Goal: Information Seeking & Learning: Learn about a topic

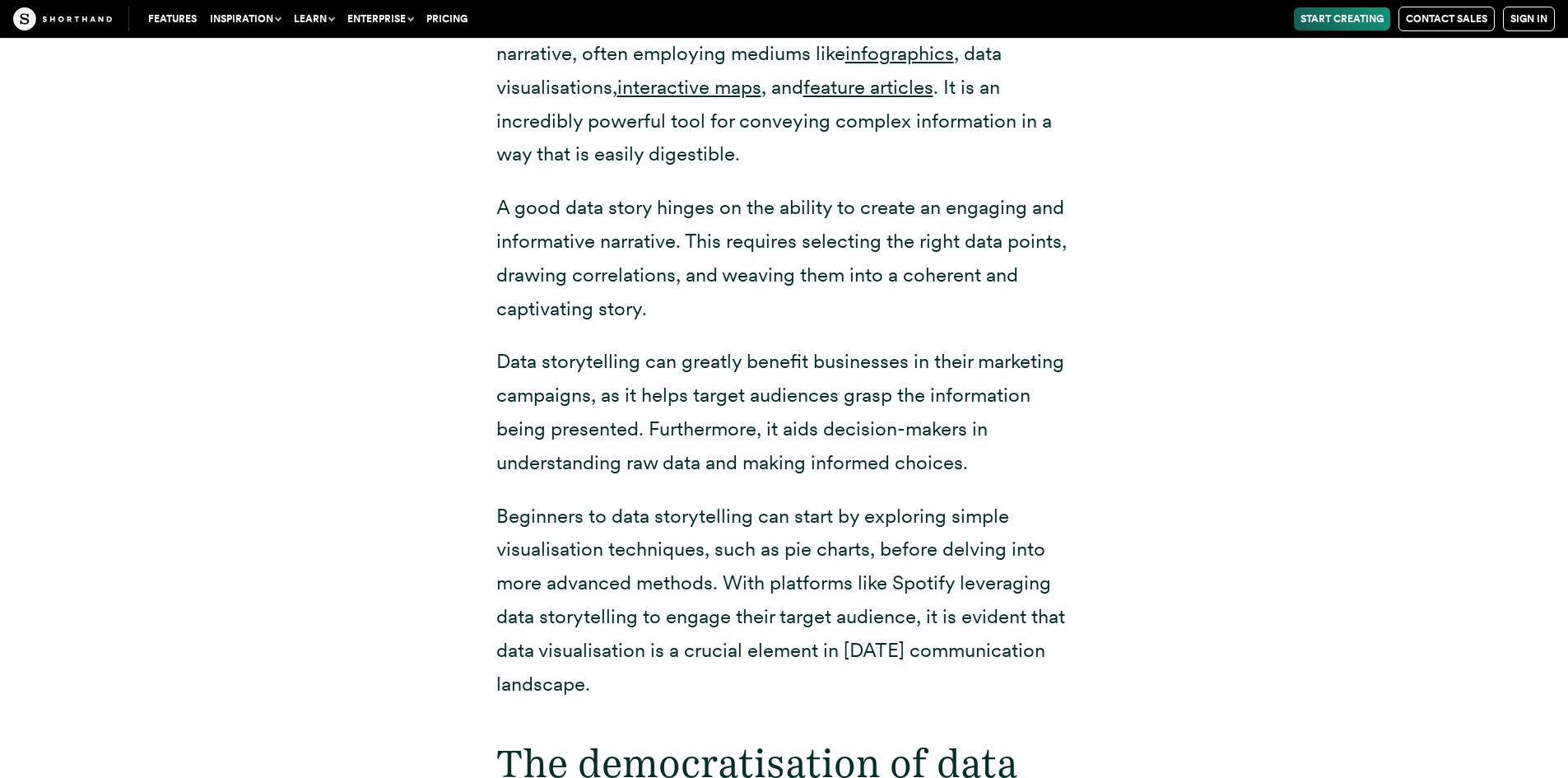
scroll to position [2222, 0]
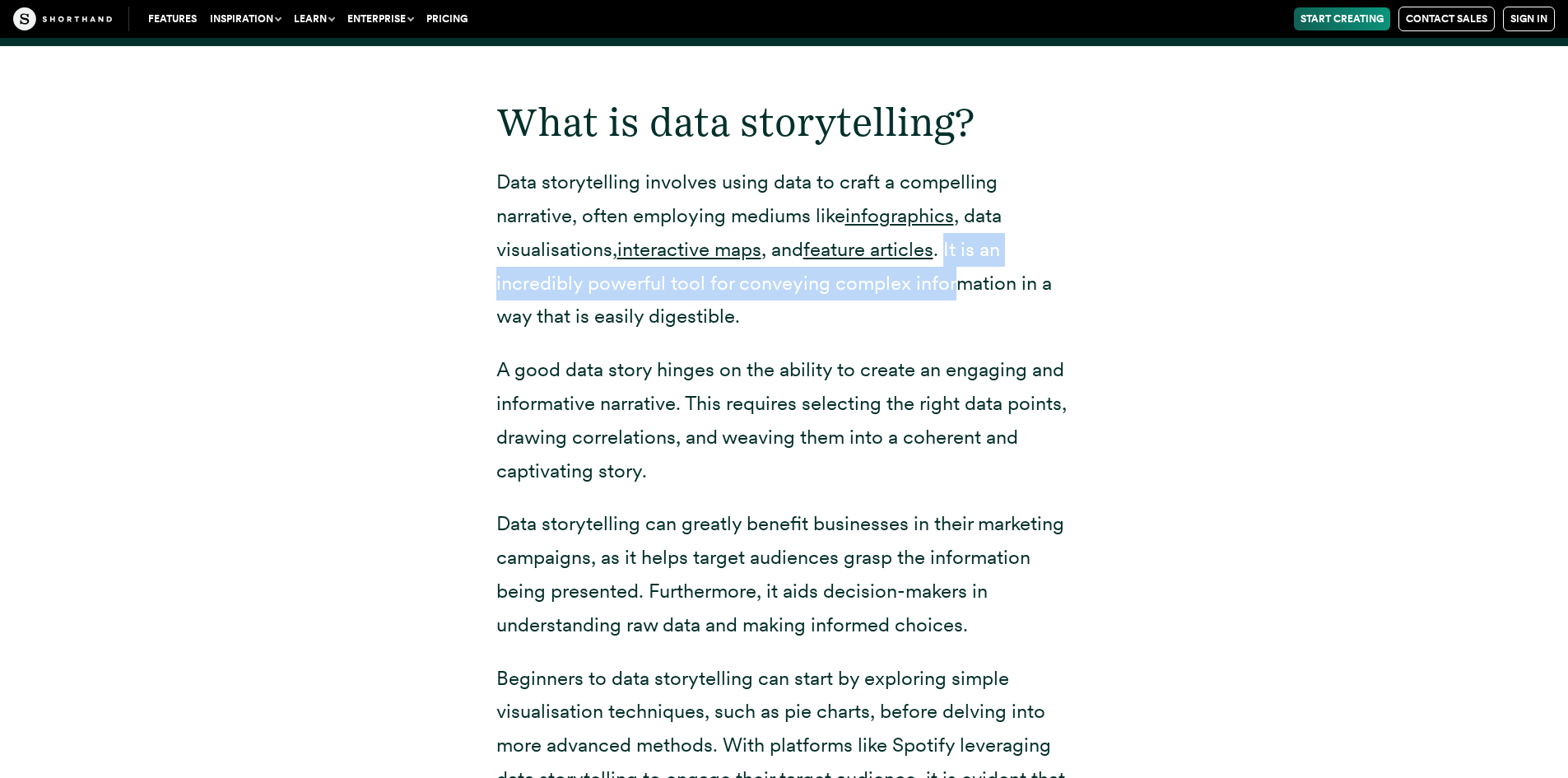
drag, startPoint x: 956, startPoint y: 212, endPoint x: 958, endPoint y: 233, distance: 21.1
click at [958, 233] on p "Data storytelling involves using data to craft a compelling narrative, often em…" at bounding box center [785, 250] width 576 height 168
drag, startPoint x: 954, startPoint y: 206, endPoint x: 953, endPoint y: 250, distance: 44.0
click at [953, 250] on p "Data storytelling involves using data to craft a compelling narrative, often em…" at bounding box center [785, 250] width 576 height 168
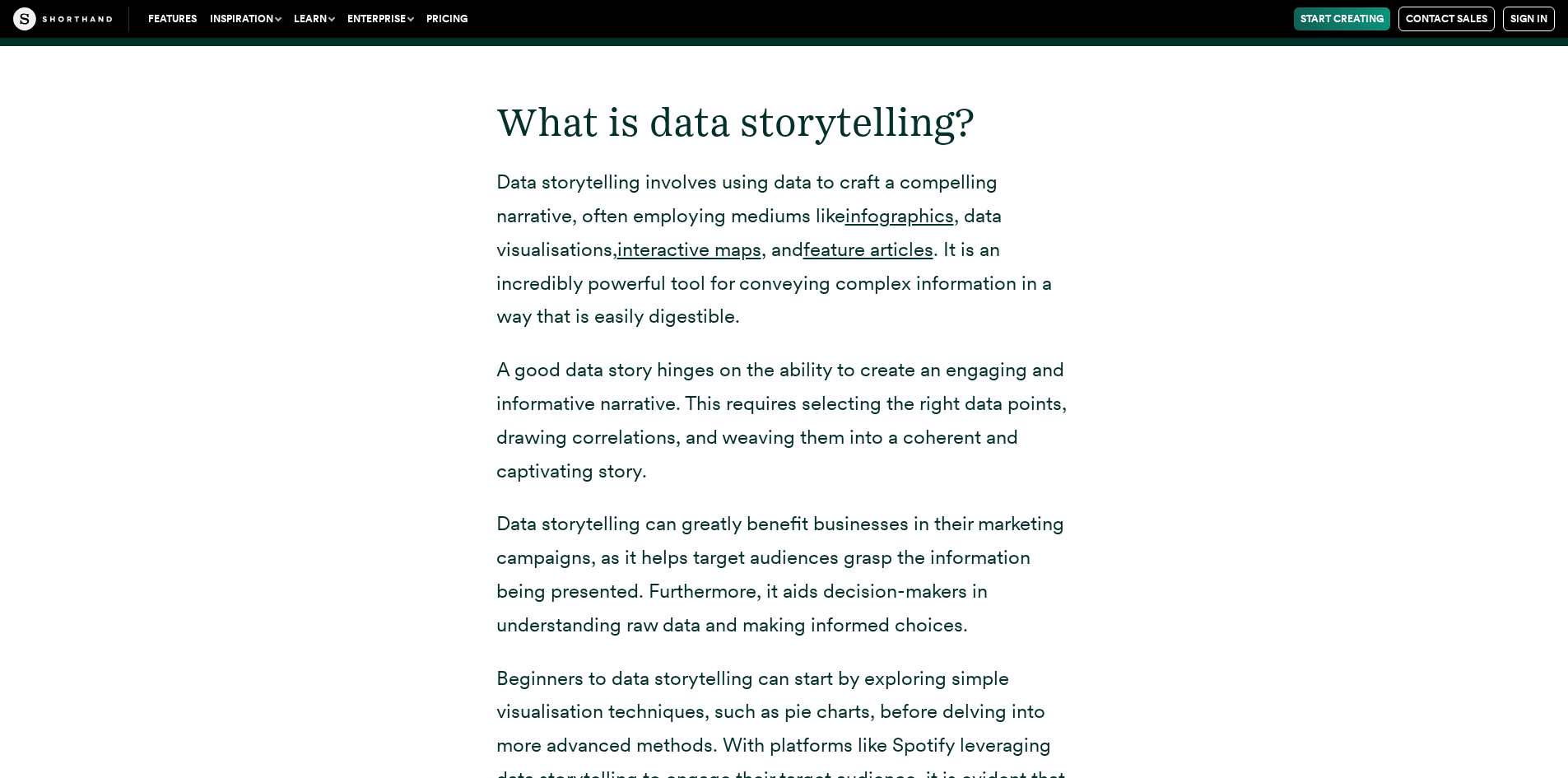
click at [950, 216] on p "Data storytelling involves using data to craft a compelling narrative, often em…" at bounding box center [785, 250] width 576 height 168
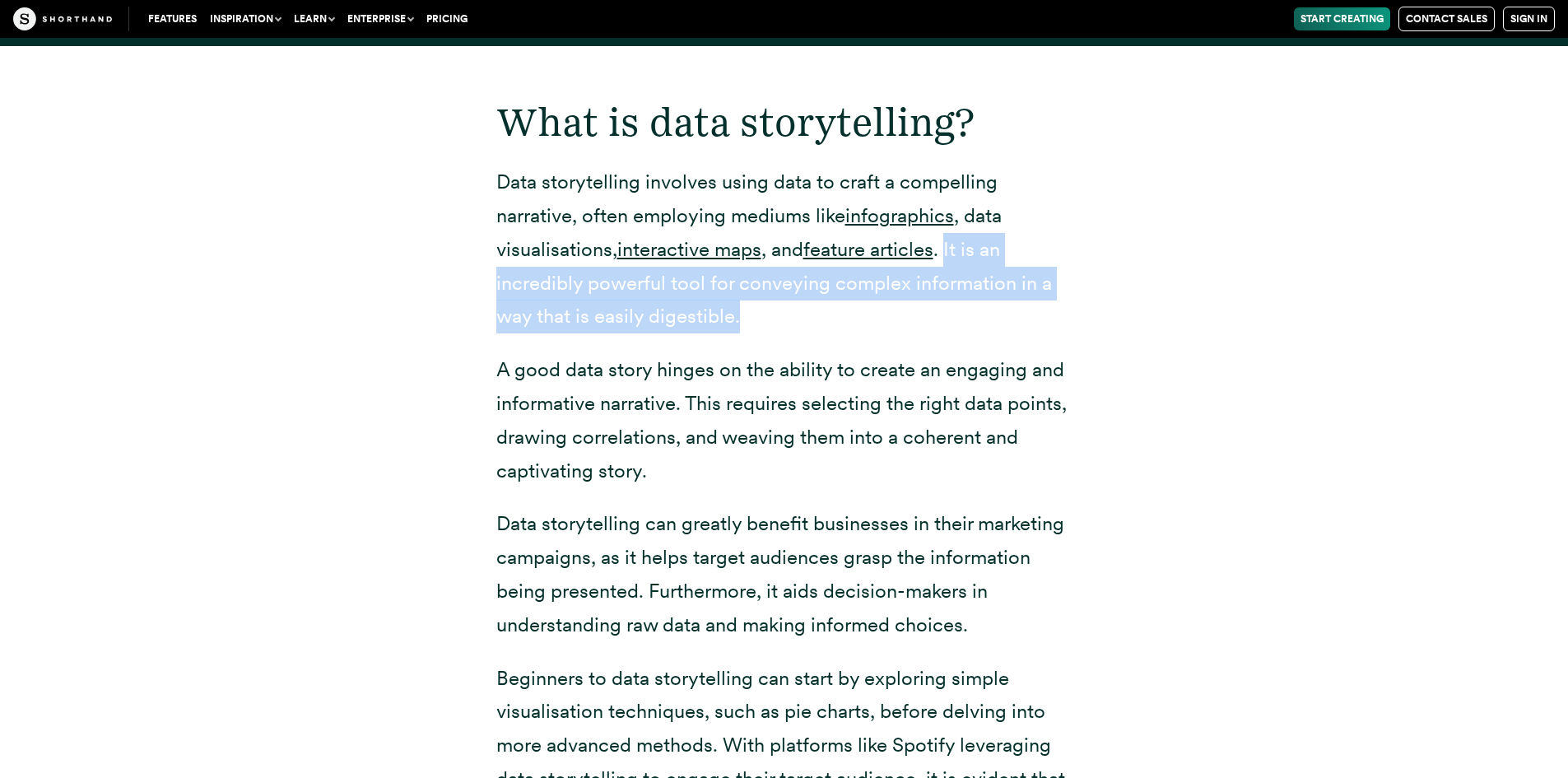
drag, startPoint x: 955, startPoint y: 217, endPoint x: 1000, endPoint y: 274, distance: 72.6
click at [1000, 274] on p "Data storytelling involves using data to craft a compelling narrative, often em…" at bounding box center [785, 250] width 576 height 168
drag, startPoint x: 948, startPoint y: 212, endPoint x: 965, endPoint y: 290, distance: 79.8
click at [965, 290] on p "Data storytelling involves using data to craft a compelling narrative, often em…" at bounding box center [785, 250] width 576 height 168
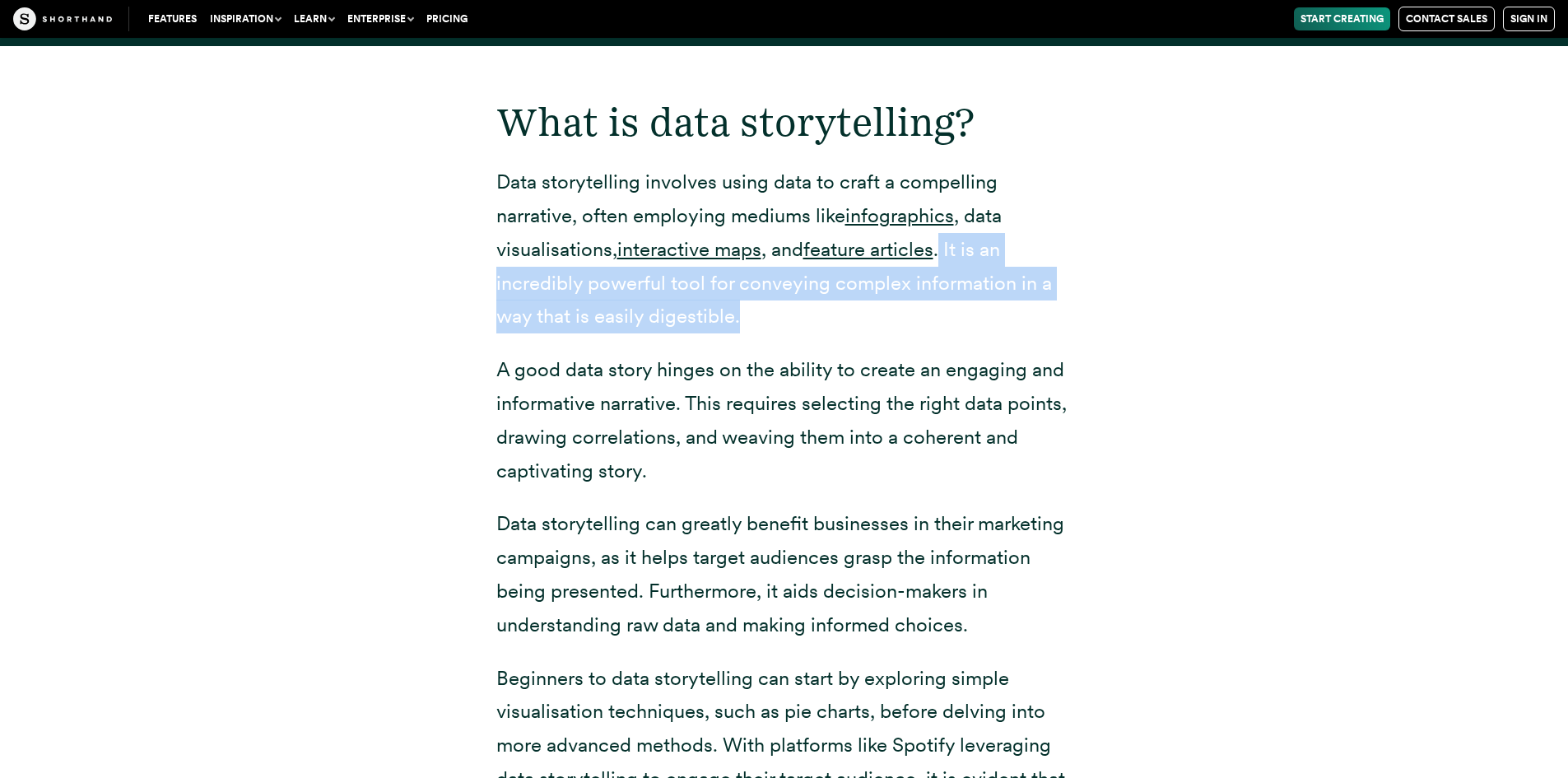
click at [965, 291] on p "Data storytelling involves using data to craft a compelling narrative, often em…" at bounding box center [785, 250] width 576 height 168
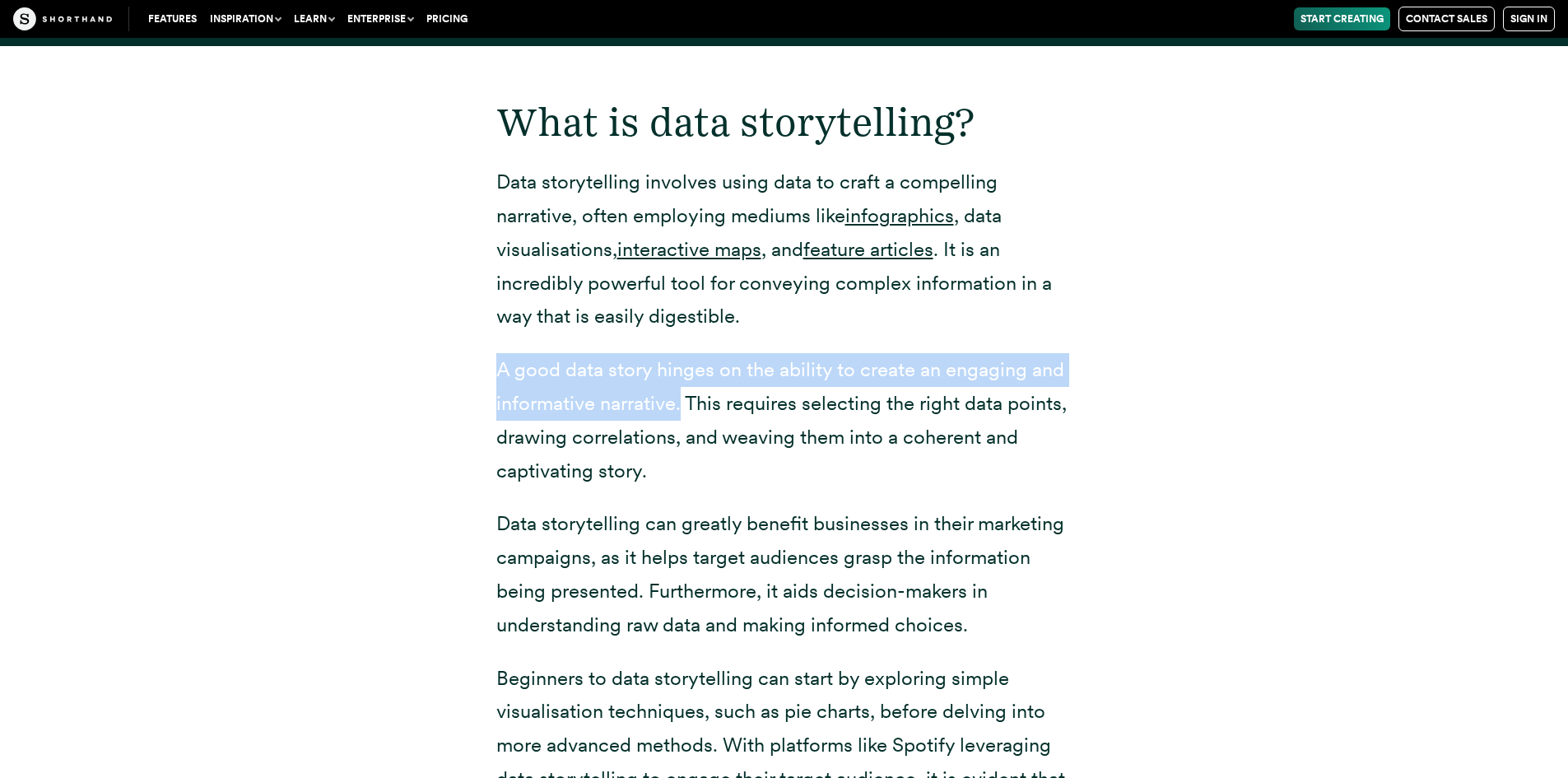
drag, startPoint x: 492, startPoint y: 320, endPoint x: 682, endPoint y: 365, distance: 195.3
click at [682, 365] on div "What is data storytelling? Data storytelling involves using data to craft a com…" at bounding box center [784, 455] width 642 height 817
click at [682, 365] on p "A good data story hinges on the ability to create an engaging and informative n…" at bounding box center [785, 420] width 576 height 134
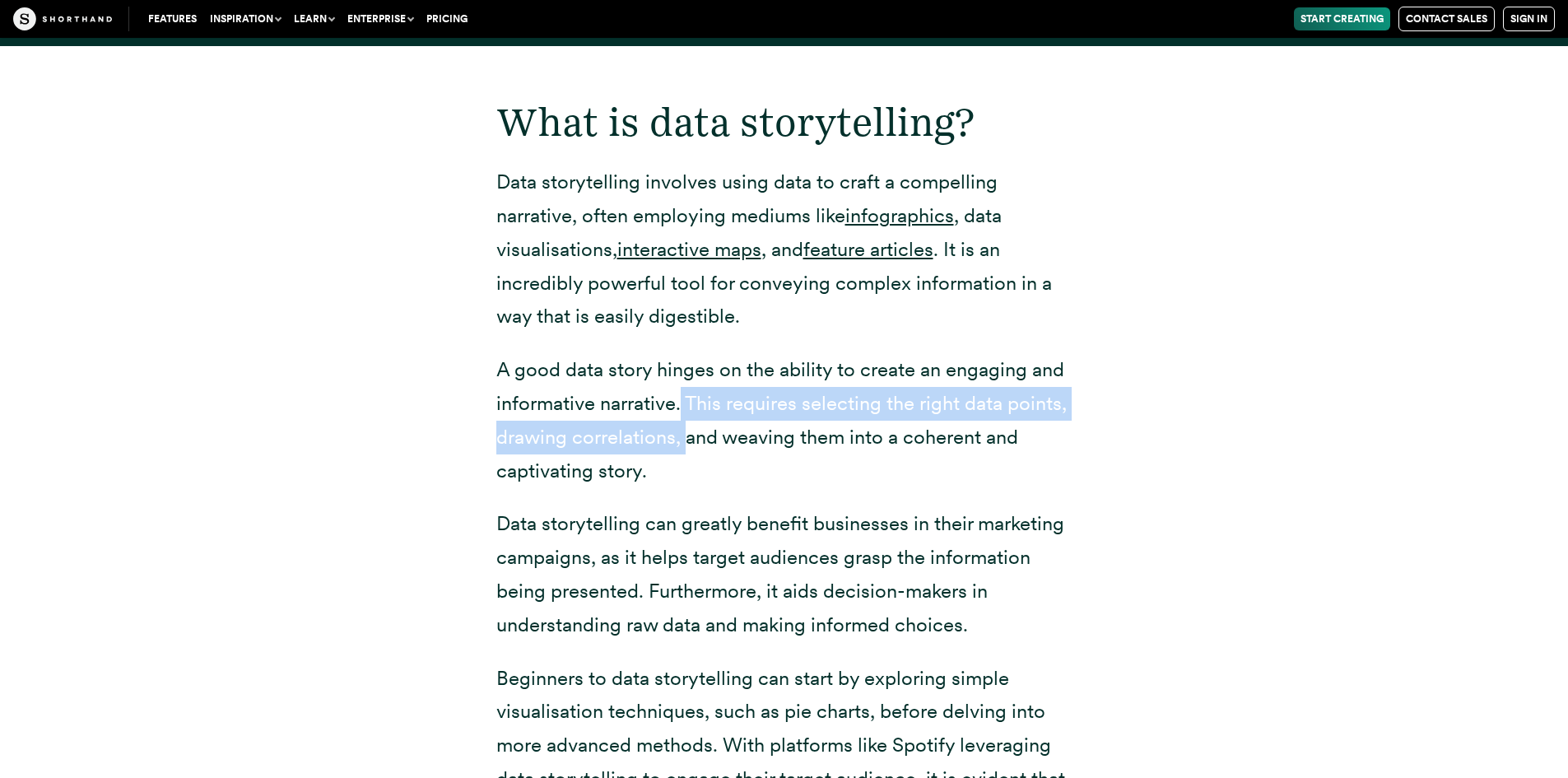
drag, startPoint x: 682, startPoint y: 365, endPoint x: 681, endPoint y: 403, distance: 38.0
click at [681, 403] on p "A good data story hinges on the ability to create an engaging and informative n…" at bounding box center [785, 420] width 576 height 134
click at [678, 413] on p "A good data story hinges on the ability to create an engaging and informative n…" at bounding box center [785, 420] width 576 height 134
drag, startPoint x: 684, startPoint y: 366, endPoint x: 683, endPoint y: 399, distance: 33.0
click at [683, 399] on p "A good data story hinges on the ability to create an engaging and informative n…" at bounding box center [785, 420] width 576 height 134
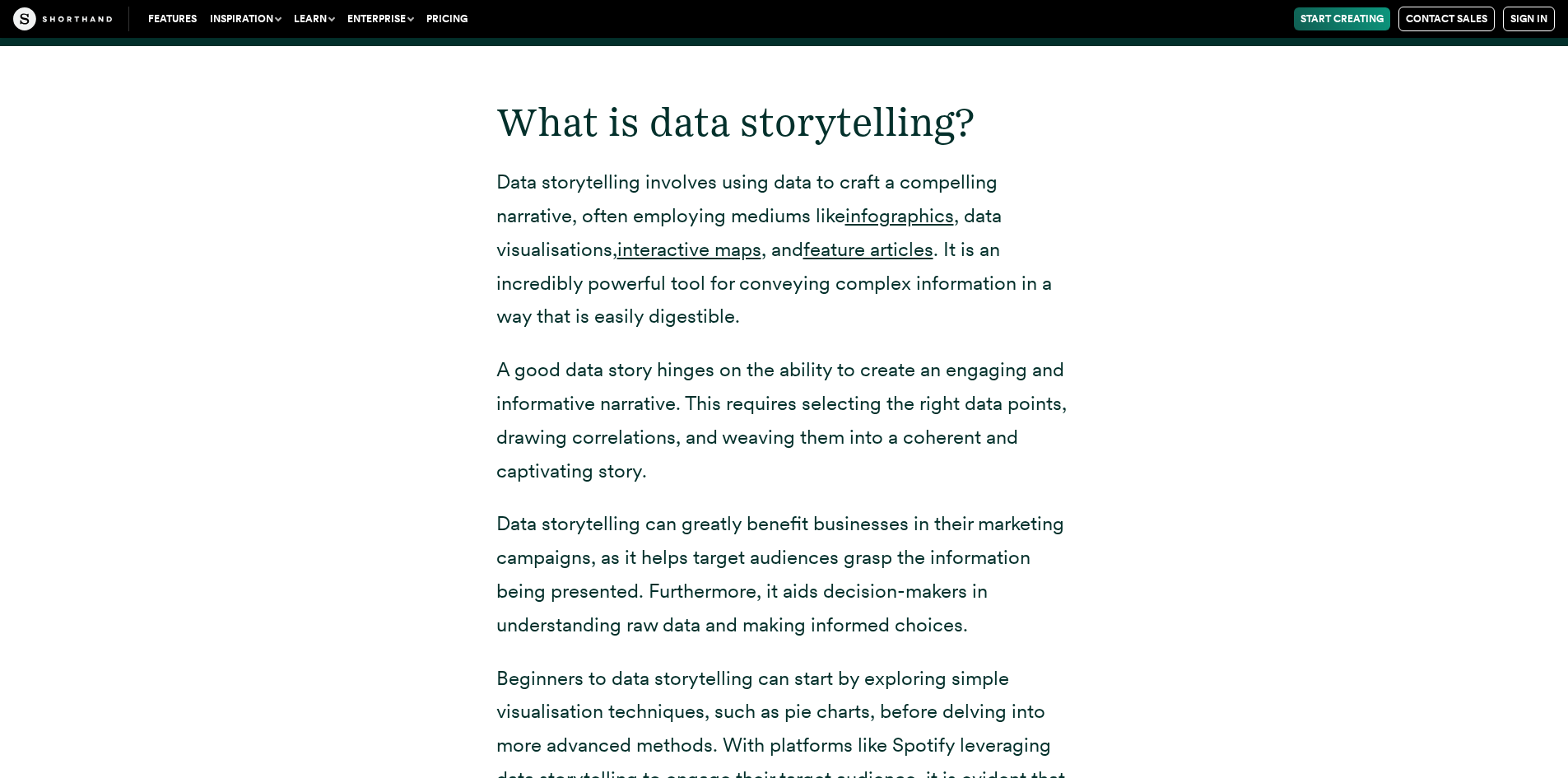
click at [735, 439] on p "A good data story hinges on the ability to create an engaging and informative n…" at bounding box center [785, 420] width 576 height 134
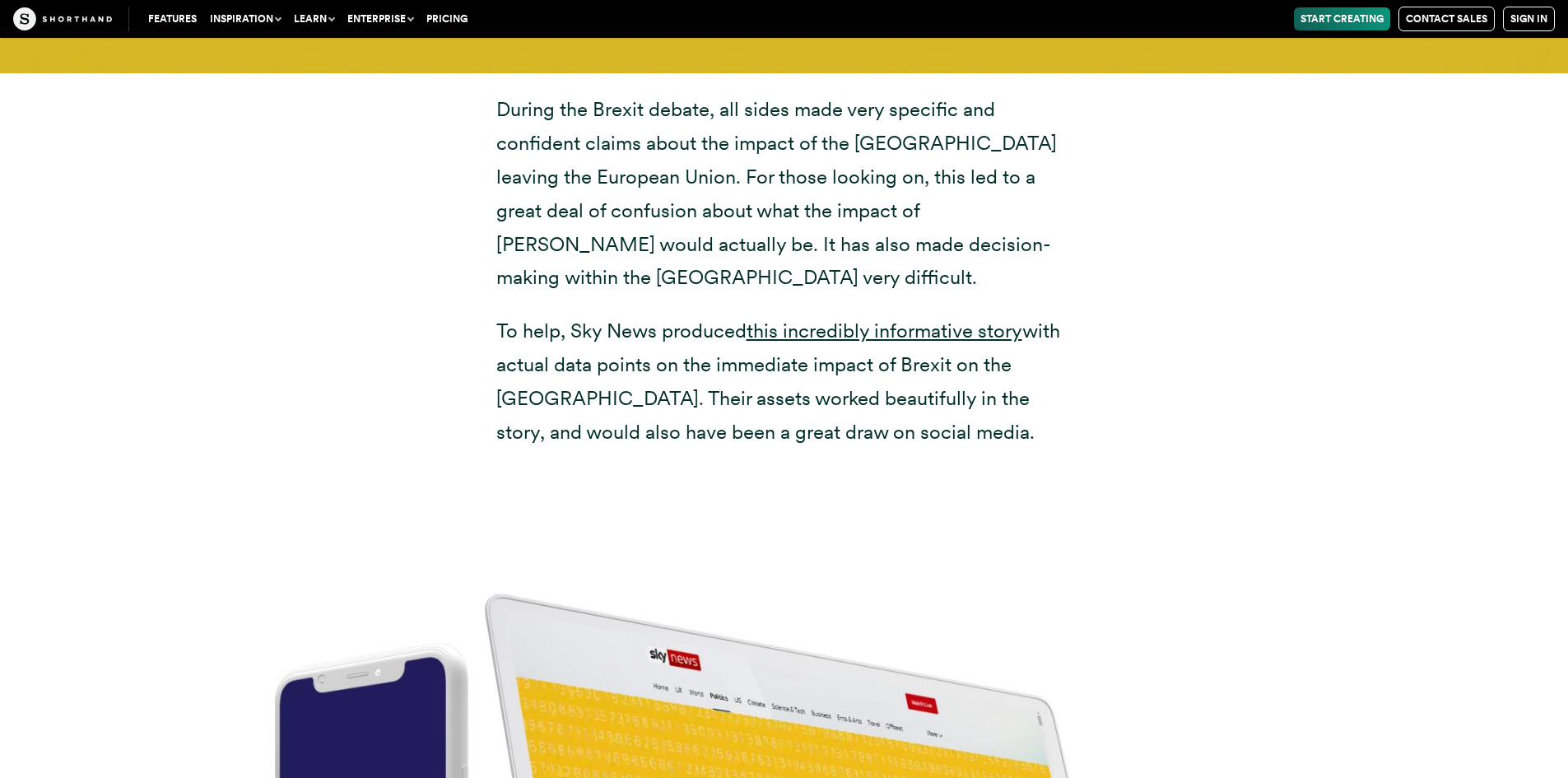
scroll to position [6040, 0]
